Goal: Information Seeking & Learning: Learn about a topic

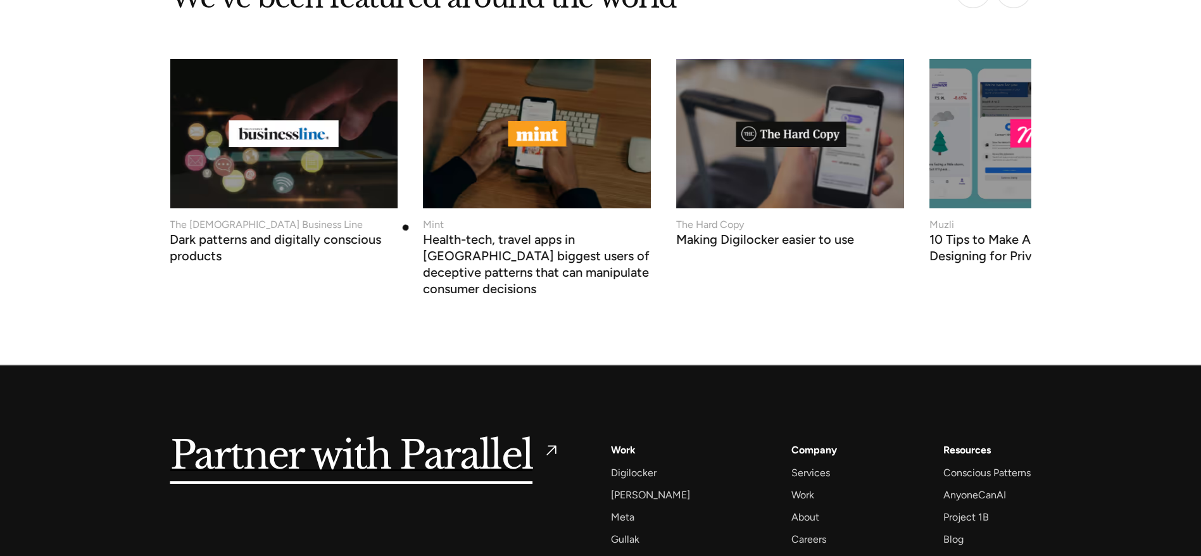
scroll to position [5063, 0]
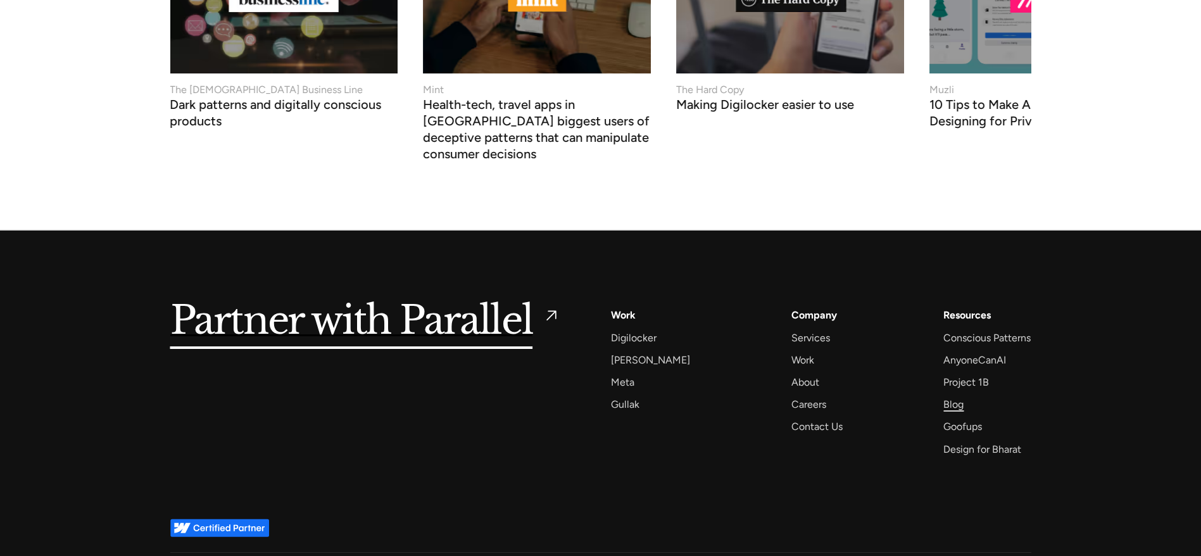
click at [956, 396] on div "Blog" at bounding box center [953, 404] width 20 height 17
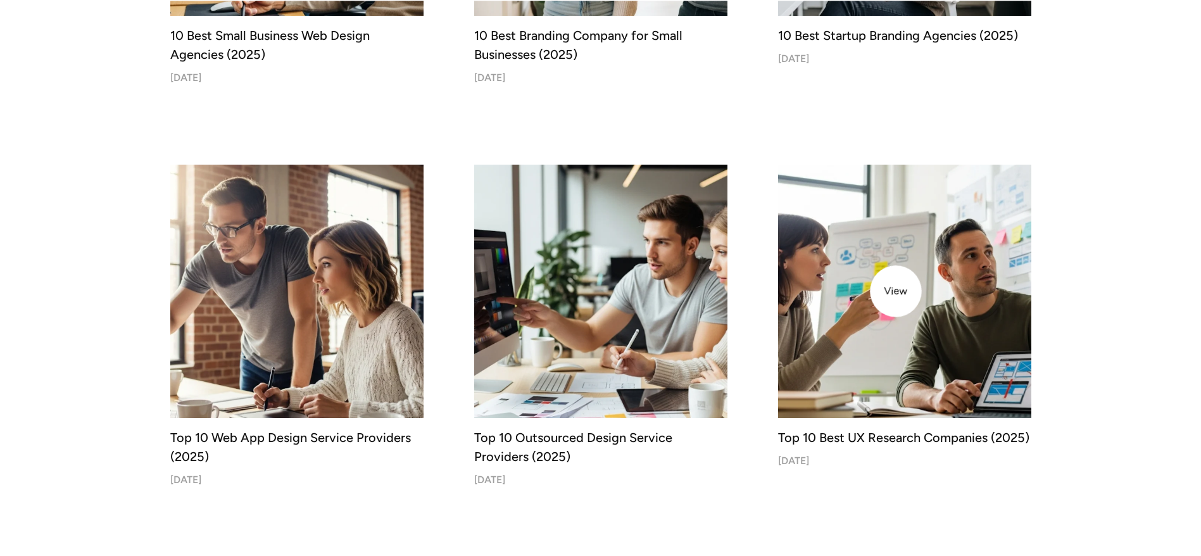
scroll to position [1103, 0]
click at [896, 291] on img at bounding box center [904, 291] width 266 height 266
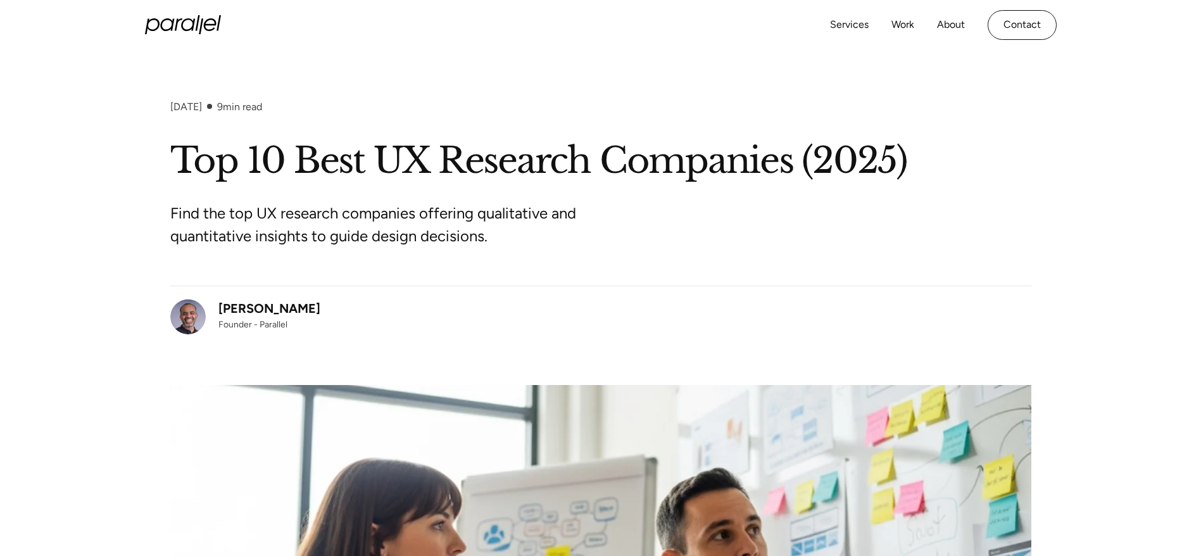
click at [1054, 219] on div "August 22, 2025 9 min read Top 10 Best UX Research Companies (2025) Find the to…" at bounding box center [600, 458] width 1201 height 715
click at [586, 153] on h1 "Top 10 Best UX Research Companies (2025)" at bounding box center [600, 161] width 861 height 46
click at [478, 213] on p "Find the top UX research companies offering qualitative and quantitative insigh…" at bounding box center [407, 225] width 475 height 46
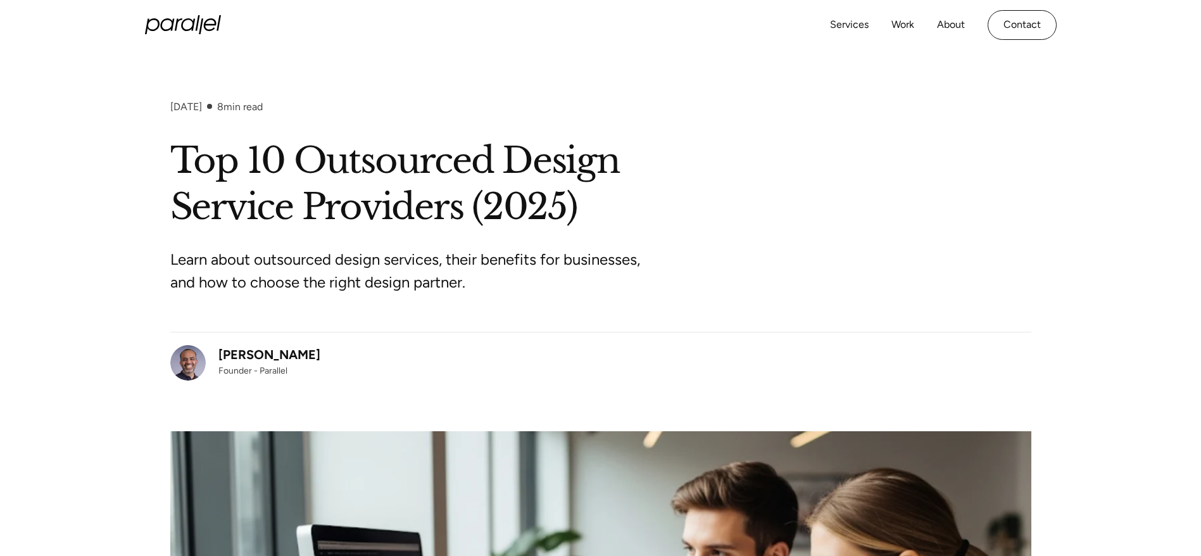
click at [977, 132] on div "August 22, 2025 8 min read" at bounding box center [600, 119] width 861 height 37
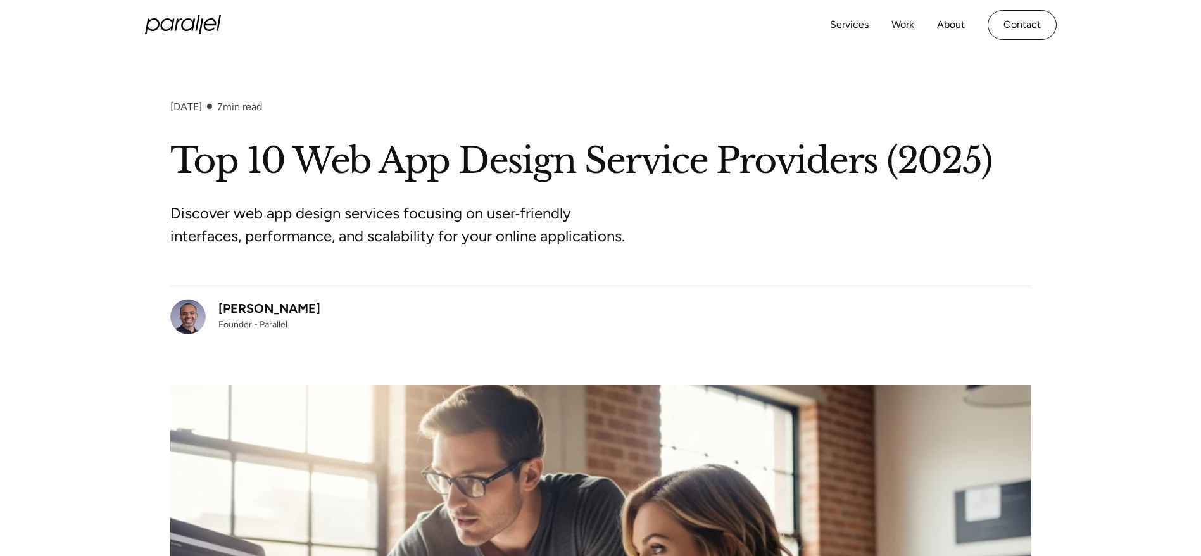
click at [670, 169] on h1 "Top 10 Web App Design Service Providers (2025)" at bounding box center [600, 161] width 861 height 46
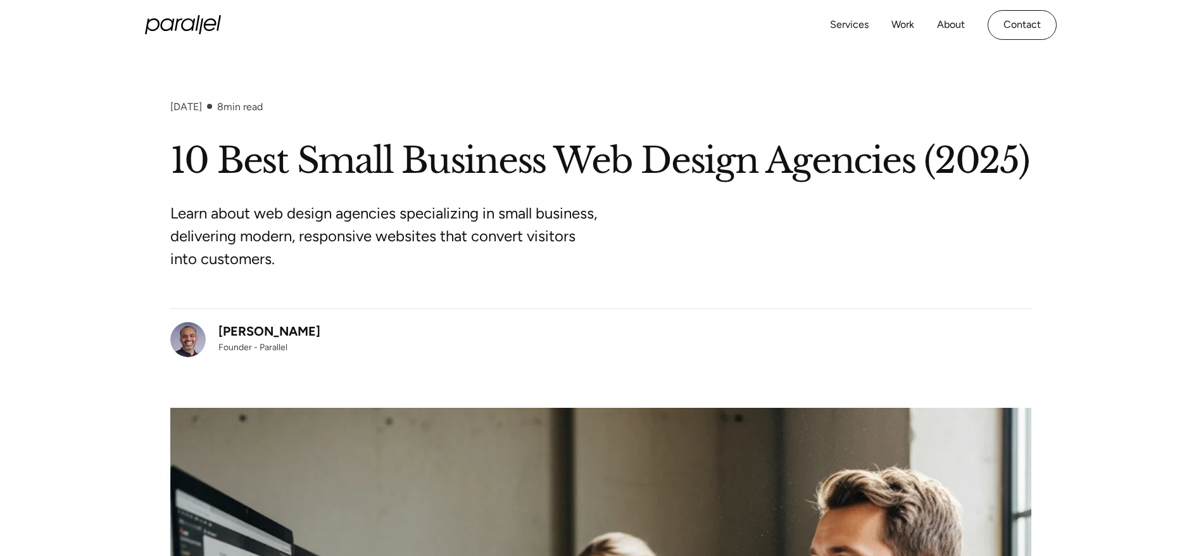
click at [986, 178] on h1 "10 Best Small Business Web Design Agencies (2025)" at bounding box center [600, 161] width 861 height 46
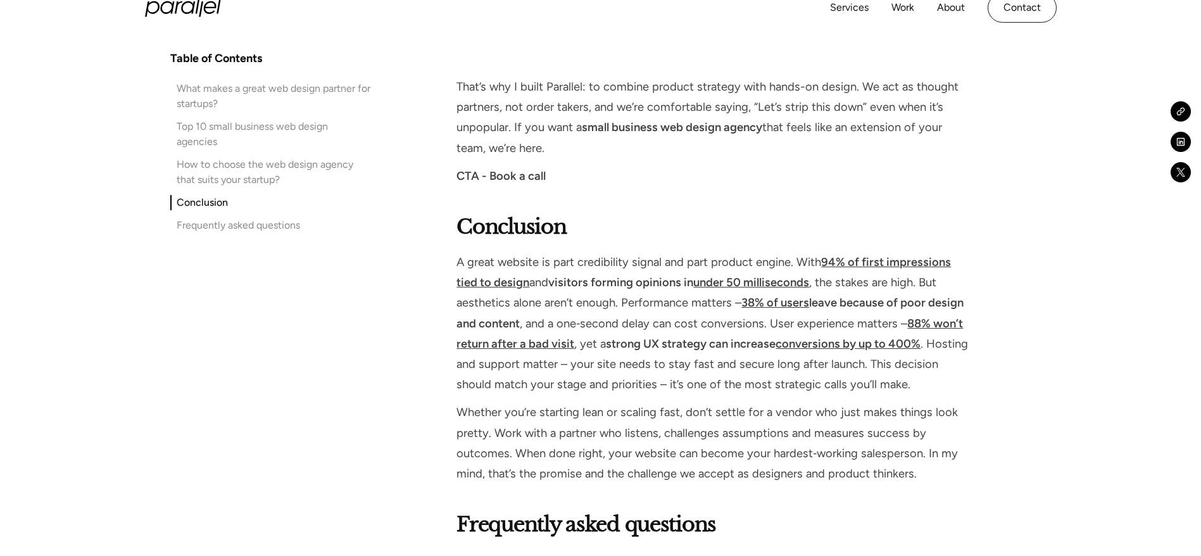
scroll to position [7201, 0]
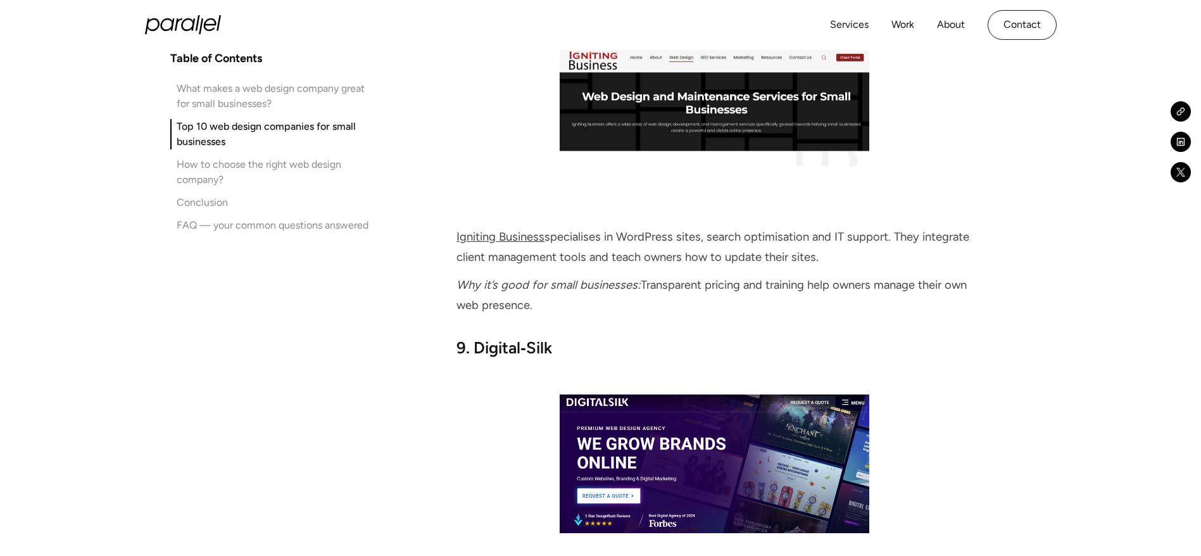
scroll to position [4981, 0]
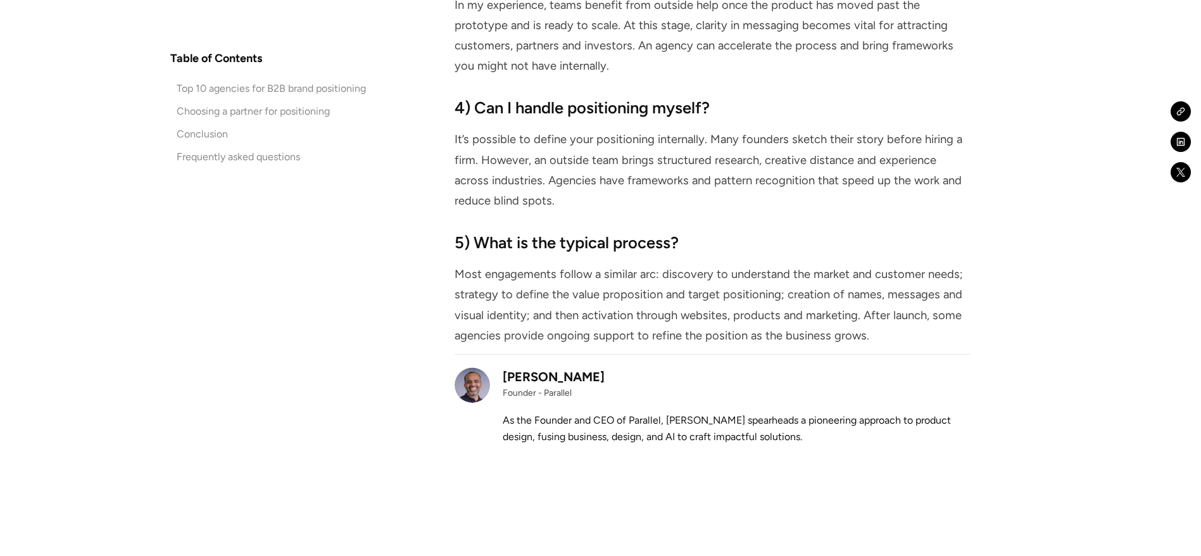
scroll to position [7672, 0]
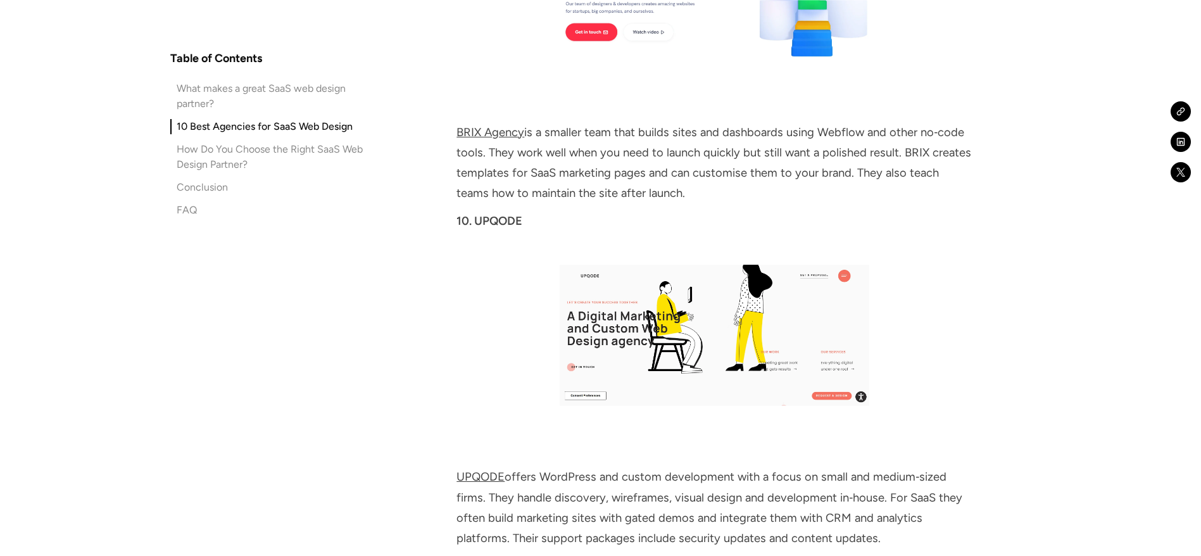
scroll to position [5605, 0]
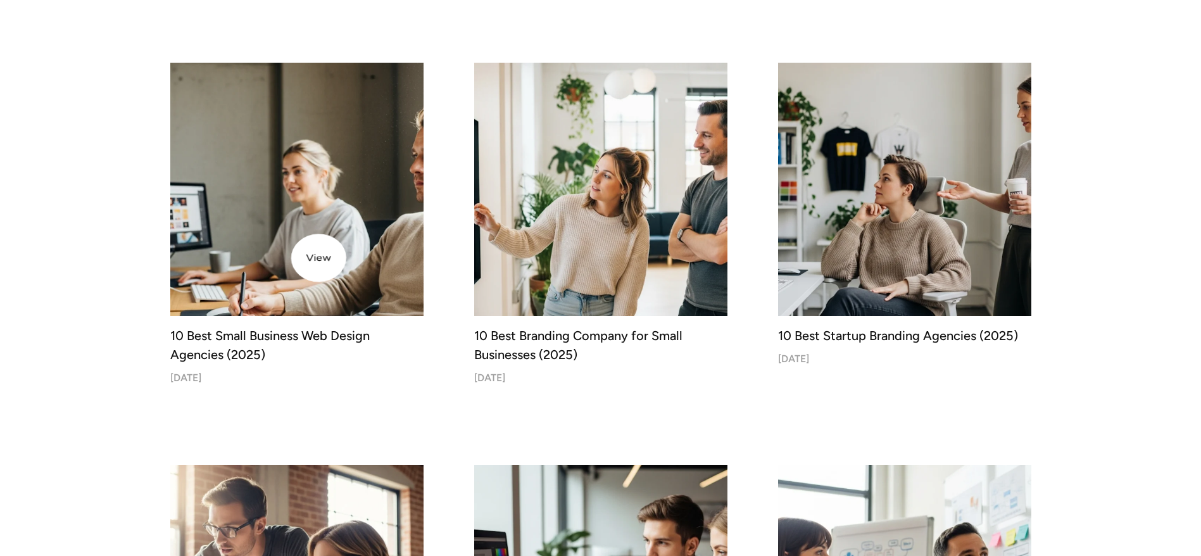
scroll to position [803, 0]
click at [296, 258] on img at bounding box center [297, 189] width 266 height 266
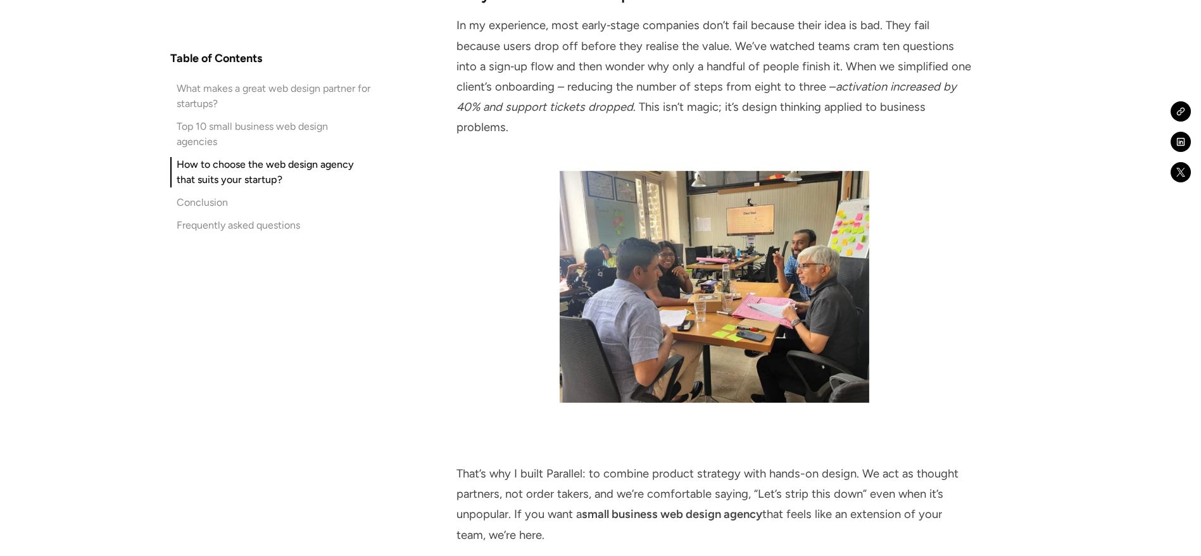
scroll to position [6821, 0]
